Goal: Participate in discussion

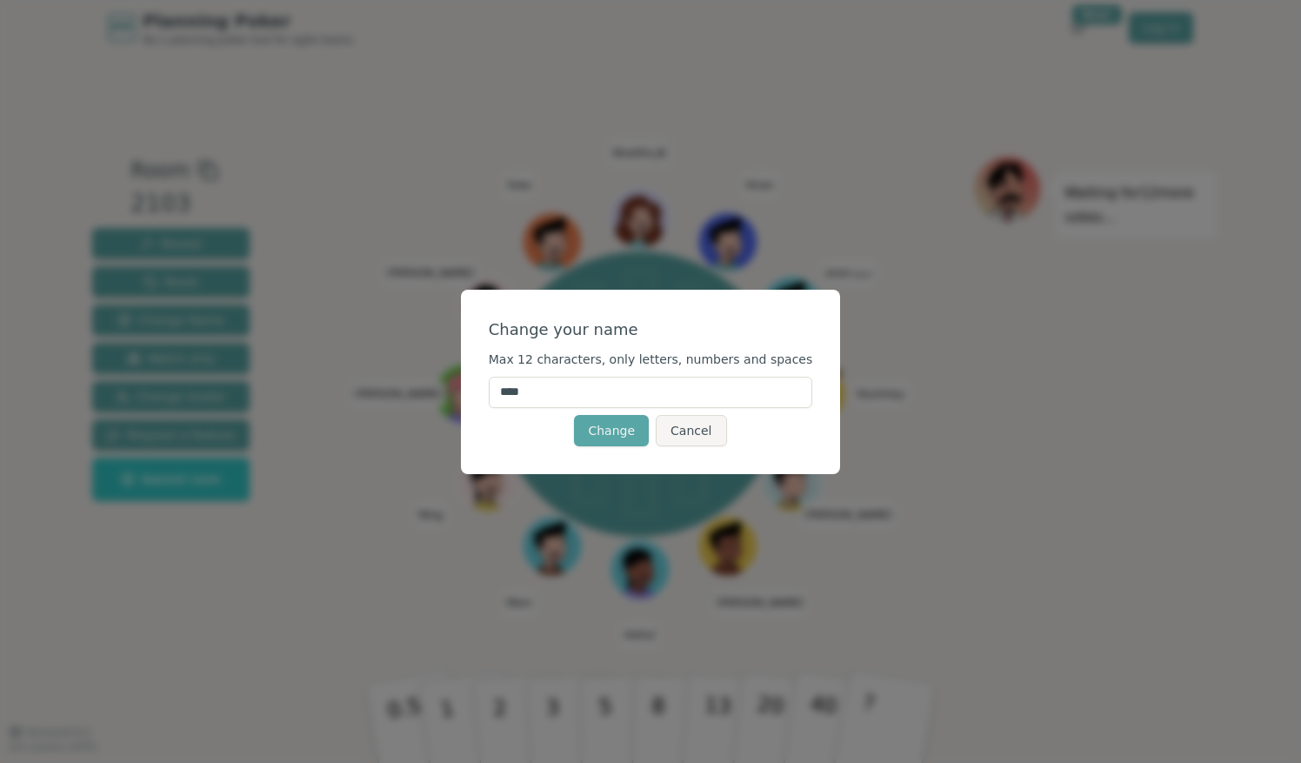
click at [673, 393] on input "****" at bounding box center [651, 391] width 324 height 31
type input "*"
type input "*******"
click at [506, 447] on div "Change your name Max 12 characters, only letters, numbers and spaces ******* Ch…" at bounding box center [651, 382] width 380 height 184
click at [608, 439] on button "Change" at bounding box center [611, 430] width 75 height 31
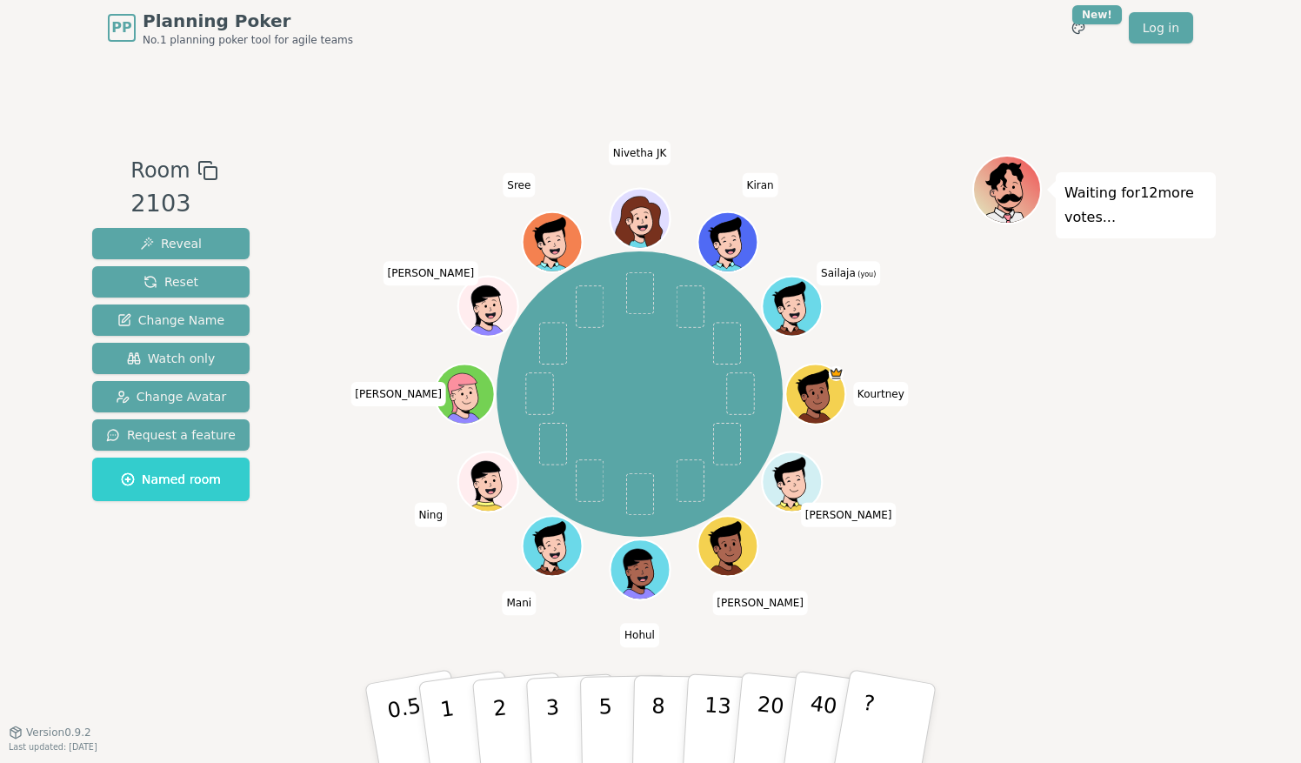
click at [1078, 341] on div "Waiting for 12 more votes..." at bounding box center [1093, 394] width 243 height 478
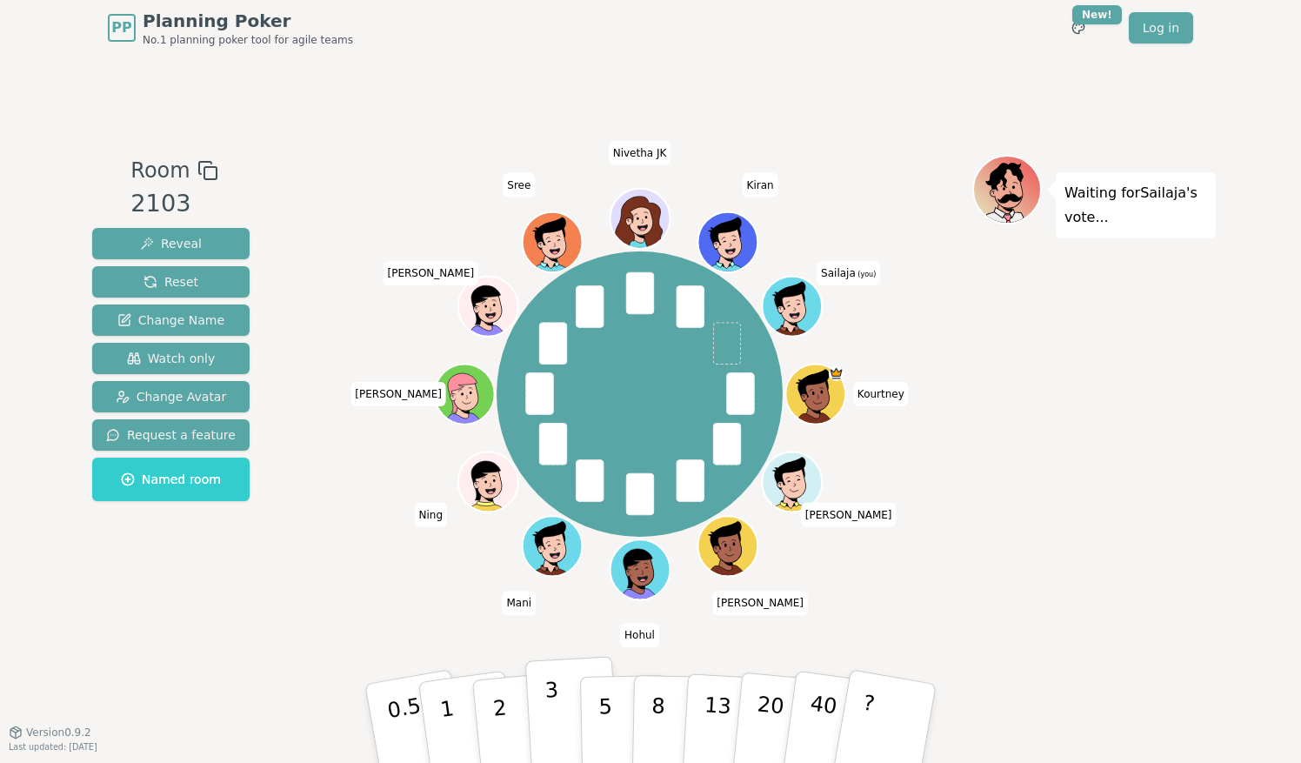
click at [563, 707] on button "3" at bounding box center [572, 724] width 95 height 136
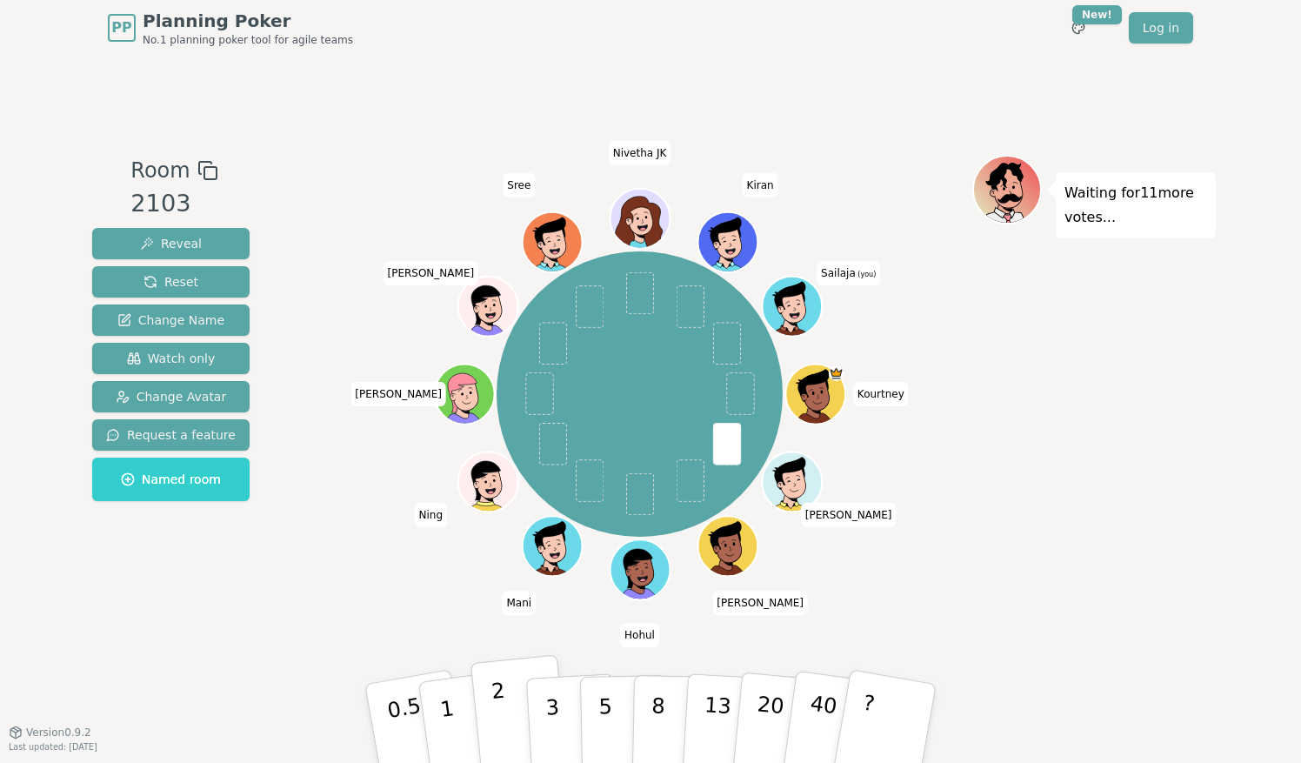
click at [510, 737] on button "2" at bounding box center [519, 724] width 99 height 138
click at [560, 723] on button "3" at bounding box center [572, 724] width 95 height 136
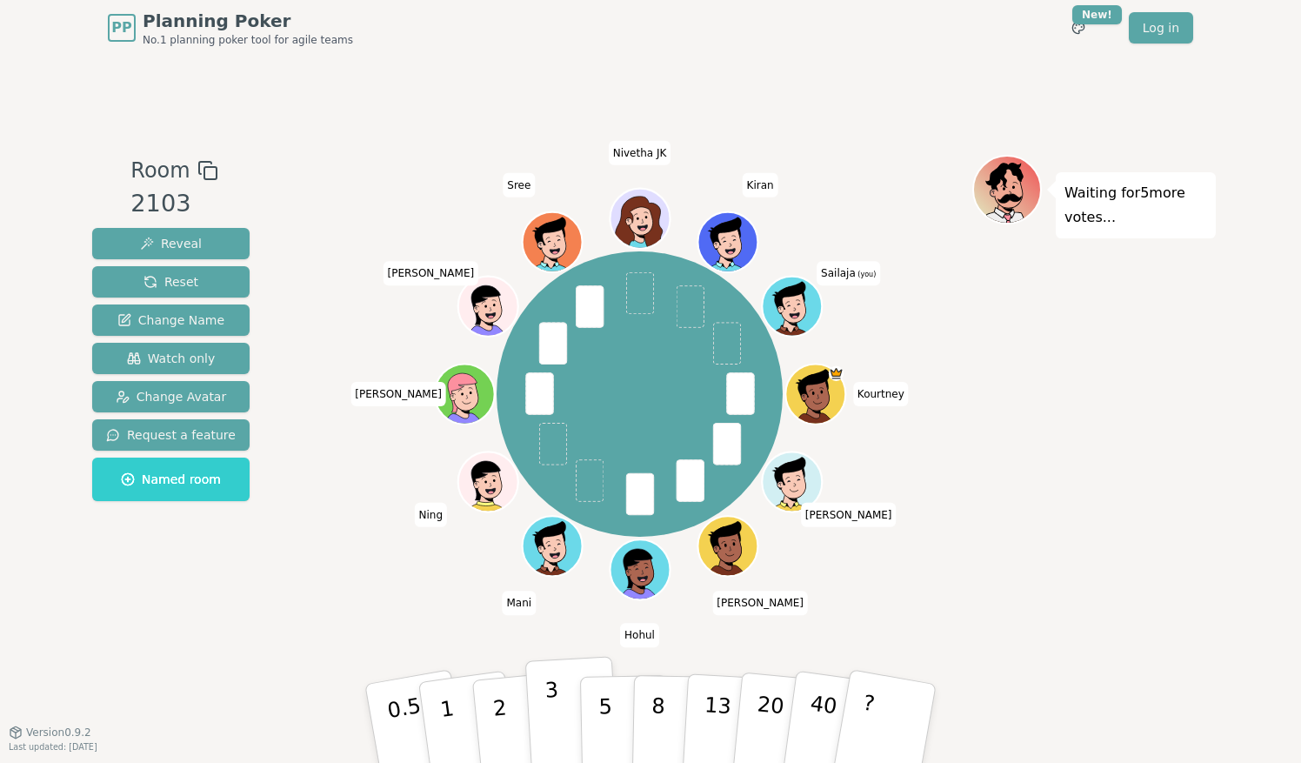
click at [564, 713] on button "3" at bounding box center [572, 724] width 95 height 136
click at [1063, 599] on div "Waiting for 4 more votes..." at bounding box center [1093, 394] width 243 height 478
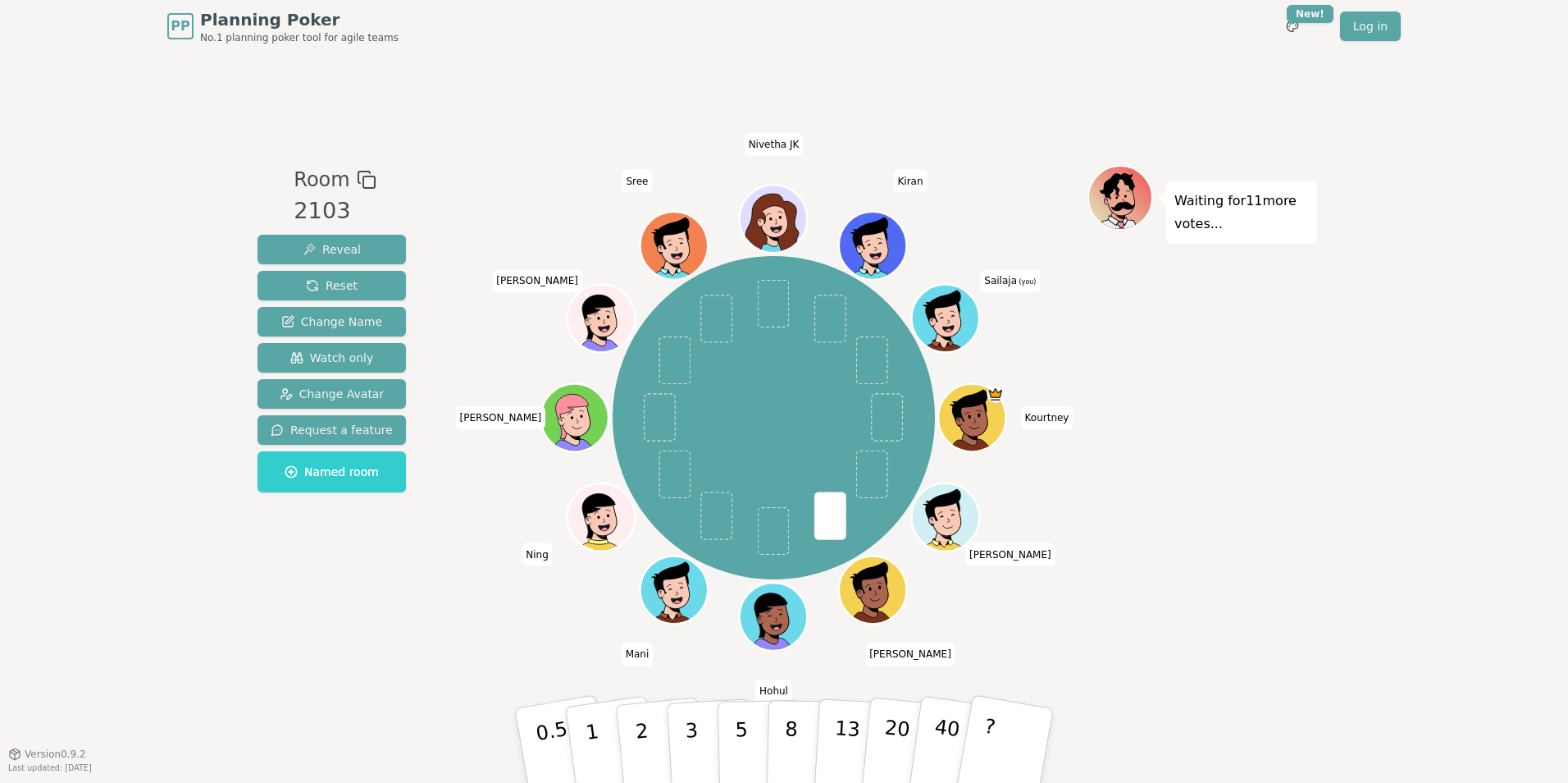
click at [334, 624] on div "Room 2103 Reveal Reset Change Name Watch only Change Avatar Request a feature N…" at bounding box center [331, 403] width 161 height 475
click at [677, 719] on button "3" at bounding box center [710, 746] width 90 height 128
click at [594, 719] on p "1" at bounding box center [594, 747] width 25 height 90
click at [328, 666] on div "Room 2103 Reveal Reset Change Name Watch only Change Avatar Request a feature N…" at bounding box center [784, 403] width 1066 height 701
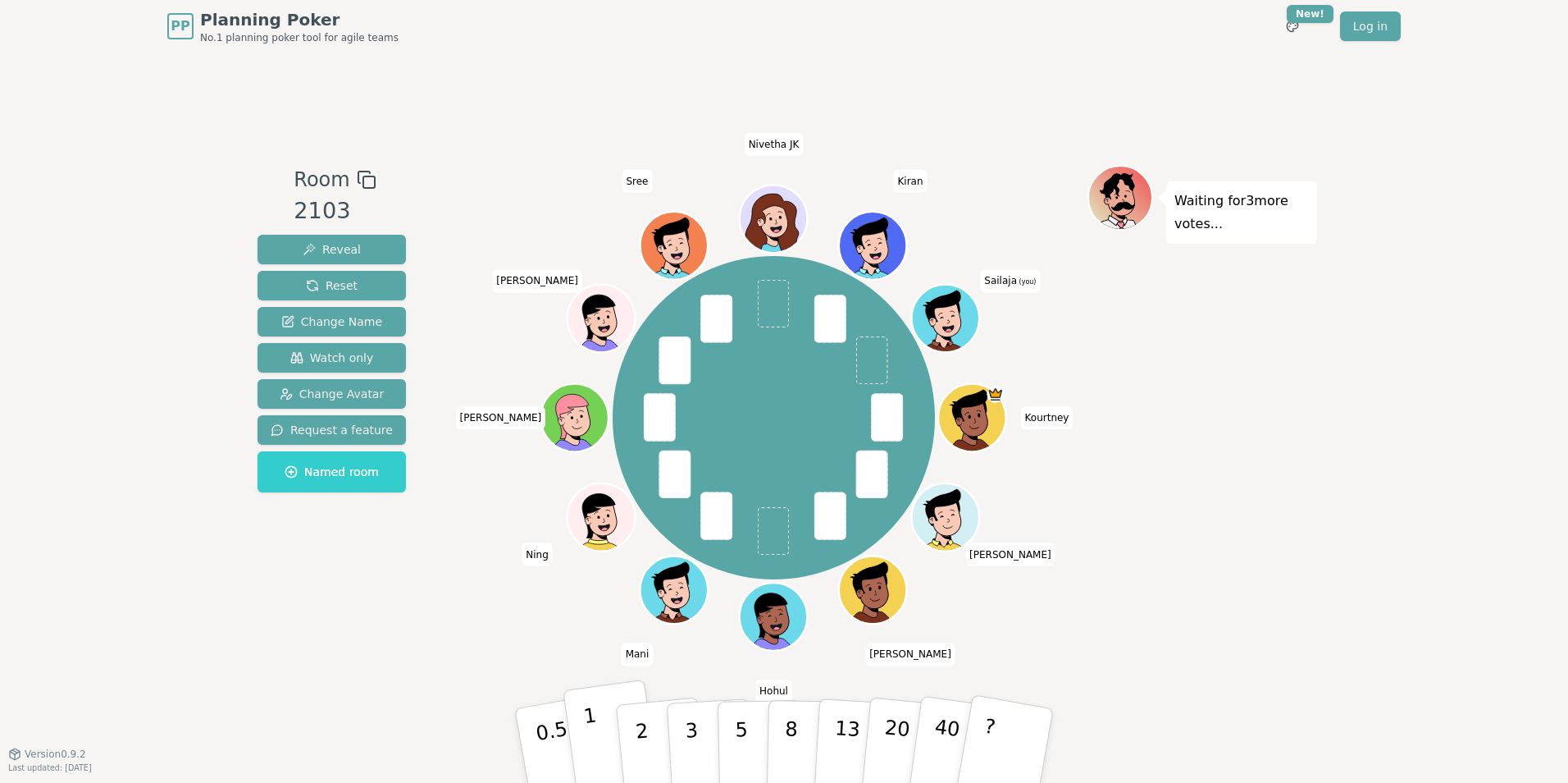
click at [590, 719] on p "1" at bounding box center [594, 747] width 25 height 90
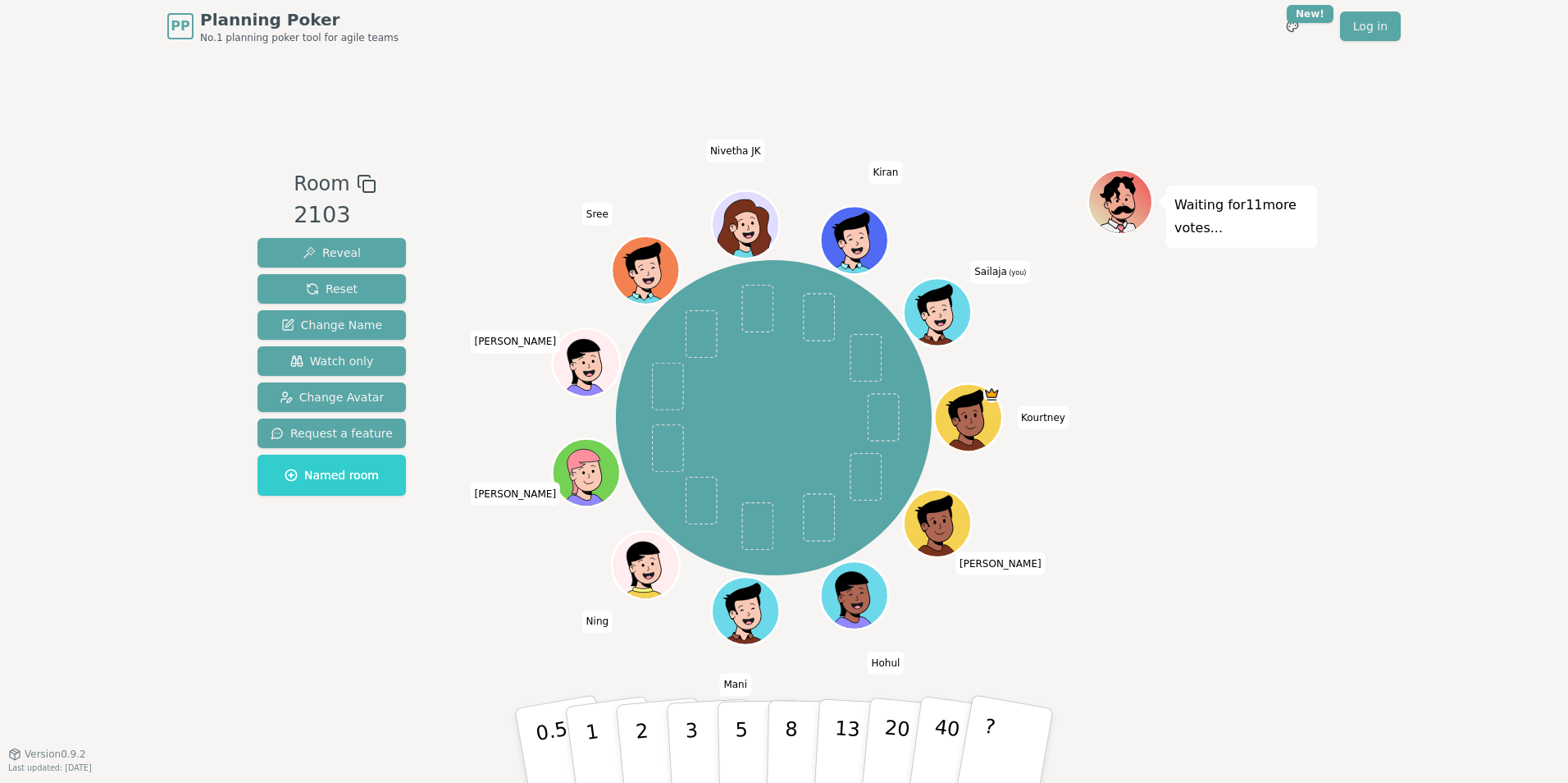
click at [349, 687] on div "Room 2103 Reveal Reset Change Name Watch only Change Avatar Request a feature N…" at bounding box center [784, 403] width 1066 height 701
